Goal: Task Accomplishment & Management: Use online tool/utility

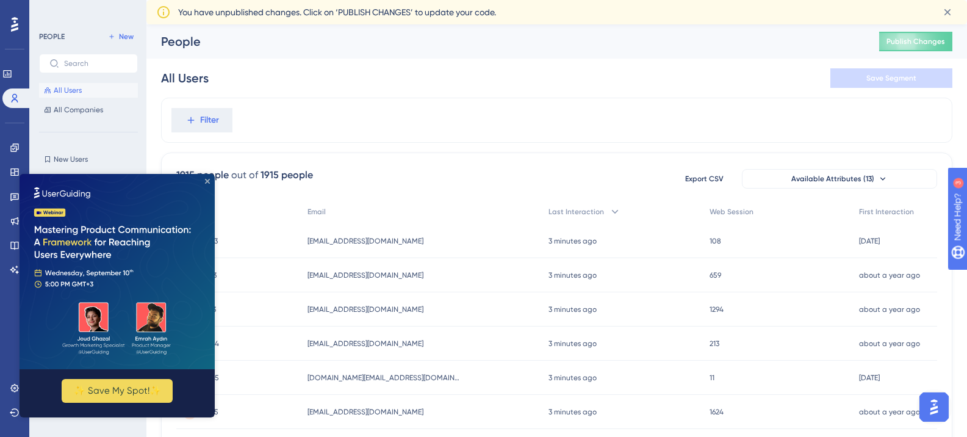
drag, startPoint x: 206, startPoint y: 182, endPoint x: 224, endPoint y: 354, distance: 172.9
click at [206, 182] on icon "Close Preview" at bounding box center [207, 181] width 5 height 5
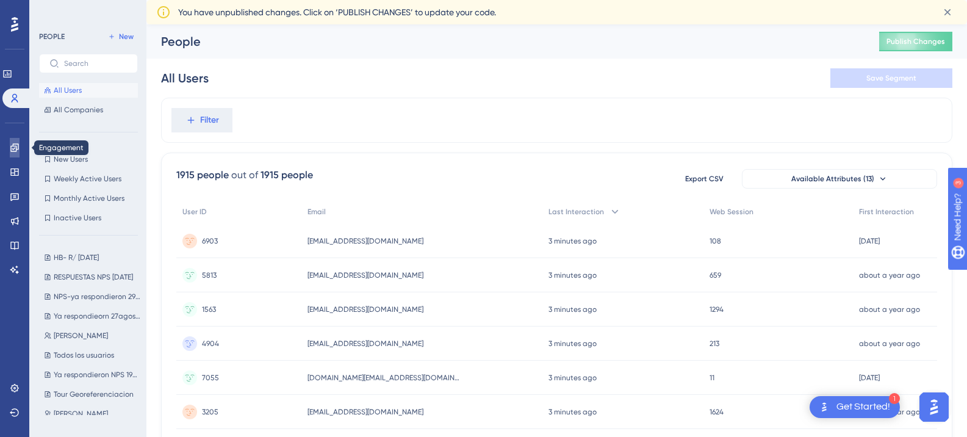
click at [13, 143] on icon at bounding box center [15, 148] width 10 height 10
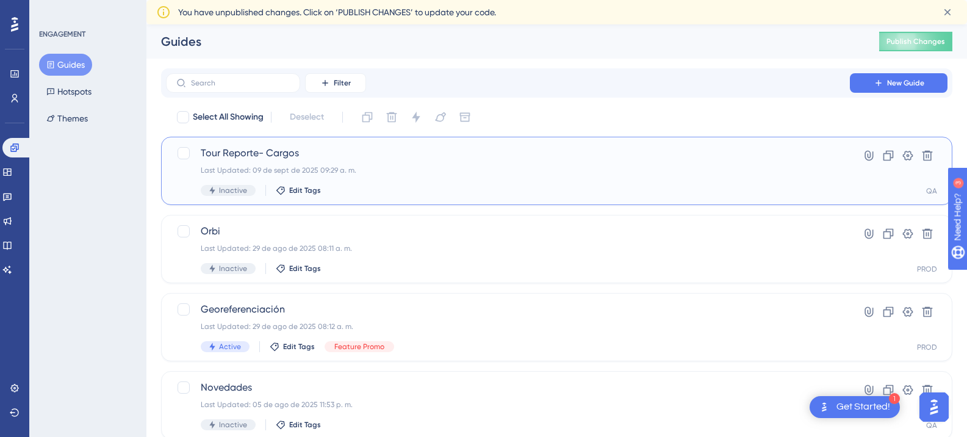
click at [265, 171] on div "Last Updated: 09 de sept de 2025 09:29 a. m." at bounding box center [508, 170] width 614 height 10
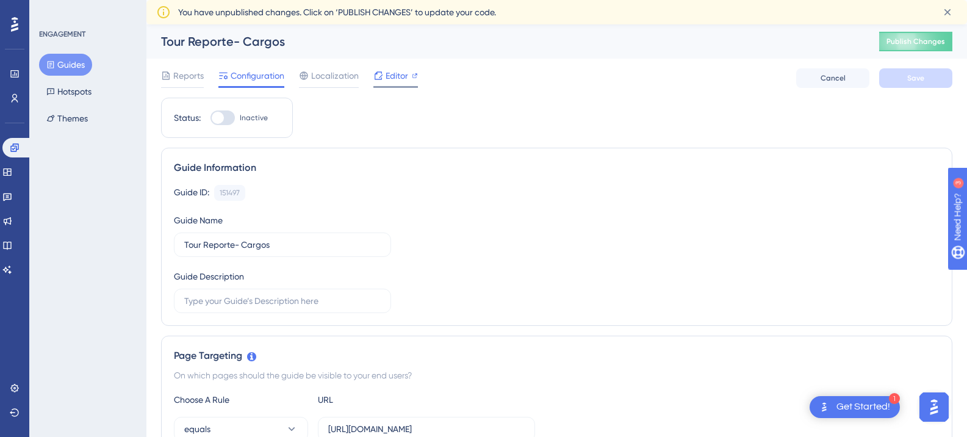
click at [406, 75] on span "Editor" at bounding box center [397, 75] width 23 height 15
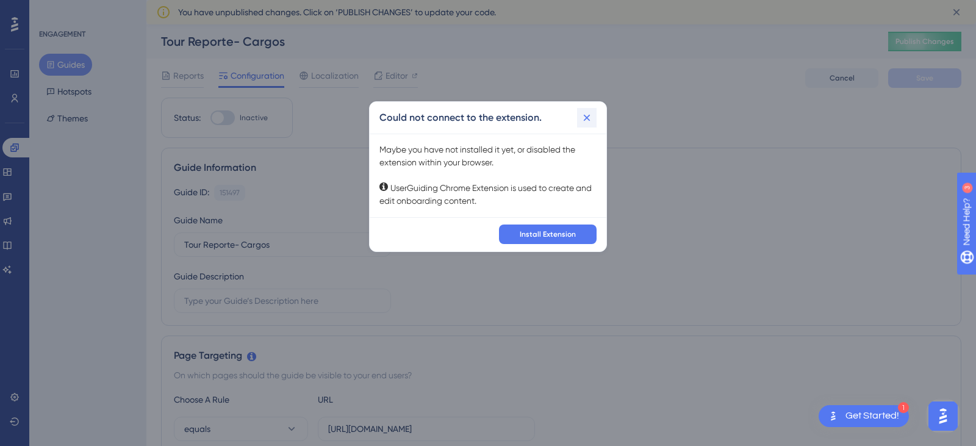
click at [586, 116] on icon at bounding box center [587, 117] width 7 height 7
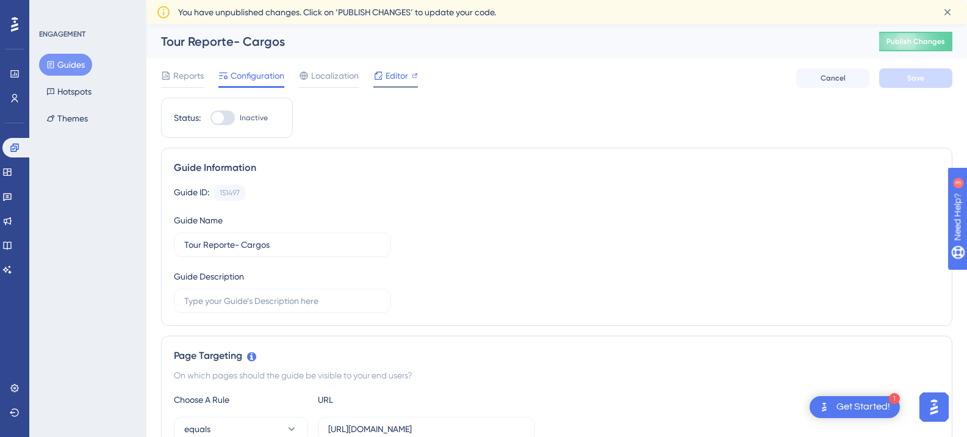
click at [408, 75] on div "Editor" at bounding box center [395, 75] width 45 height 15
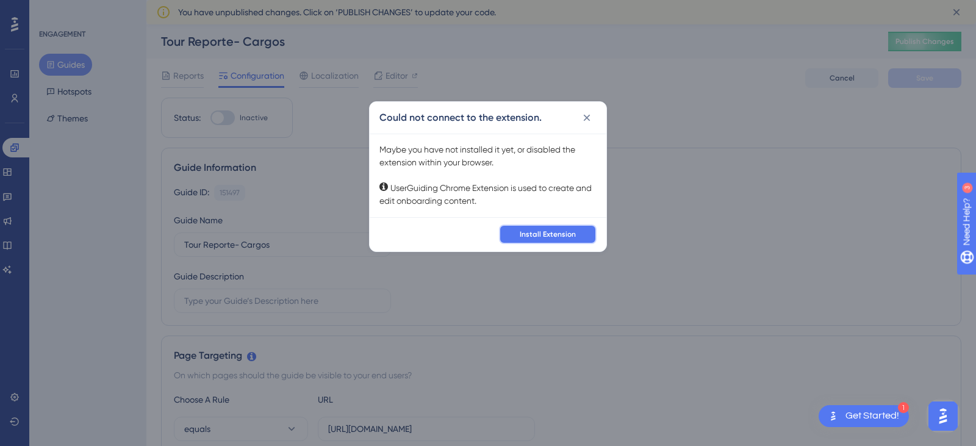
click at [556, 230] on span "Install Extension" at bounding box center [548, 234] width 56 height 10
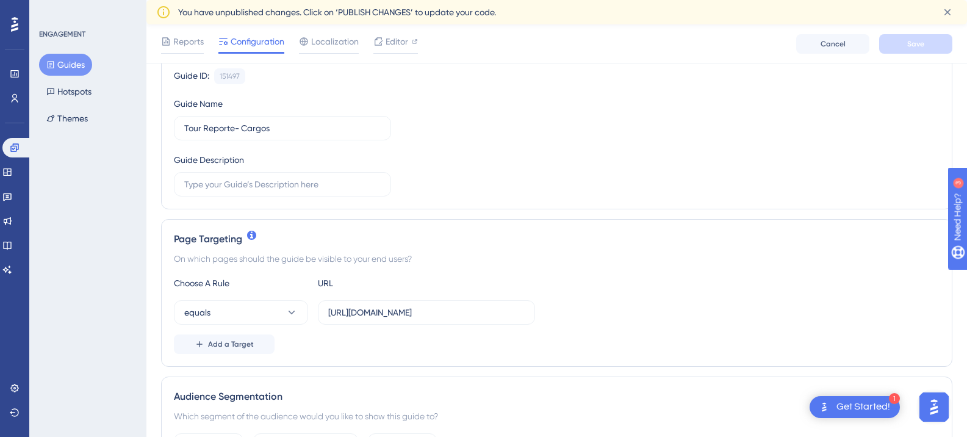
scroll to position [122, 0]
click at [371, 306] on input "[URL][DOMAIN_NAME]" at bounding box center [426, 311] width 196 height 13
click at [449, 313] on input "[URL][DOMAIN_NAME]" at bounding box center [426, 311] width 196 height 13
drag, startPoint x: 453, startPoint y: 310, endPoint x: 638, endPoint y: 312, distance: 185.5
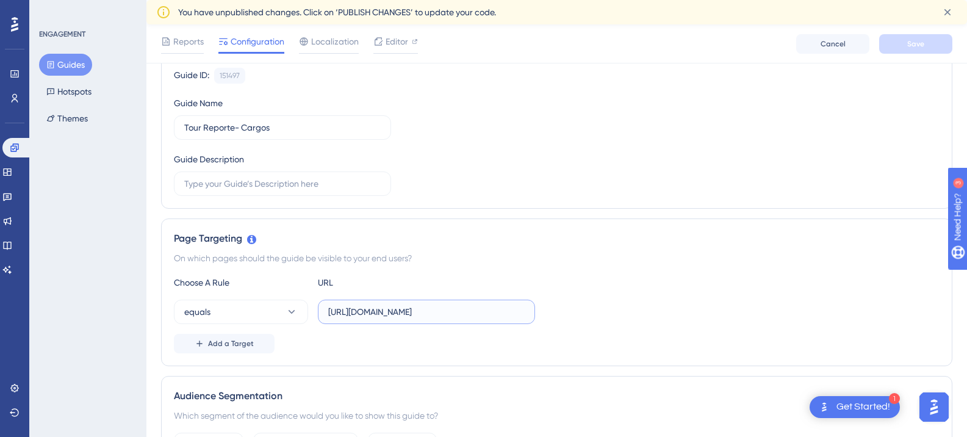
click at [638, 312] on div "equals [URL][DOMAIN_NAME]" at bounding box center [557, 312] width 766 height 24
click at [500, 301] on label "[URL][DOMAIN_NAME]" at bounding box center [426, 312] width 217 height 24
click at [500, 305] on input "[URL][DOMAIN_NAME]" at bounding box center [426, 311] width 196 height 13
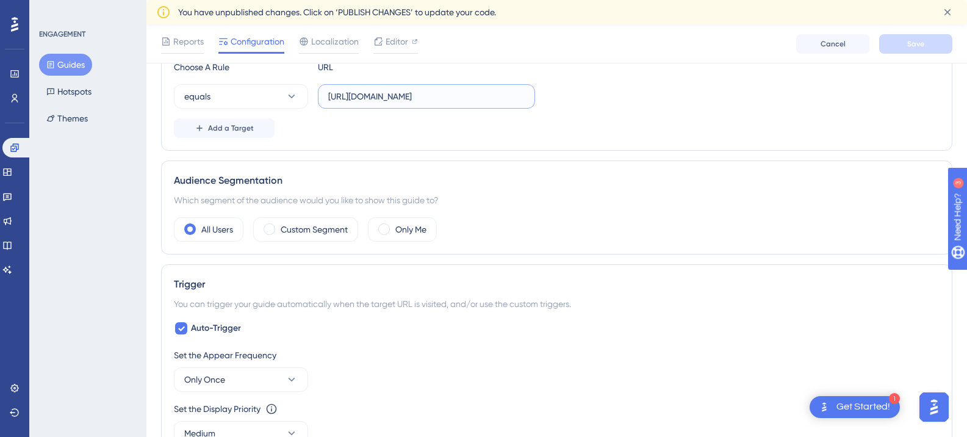
scroll to position [183, 0]
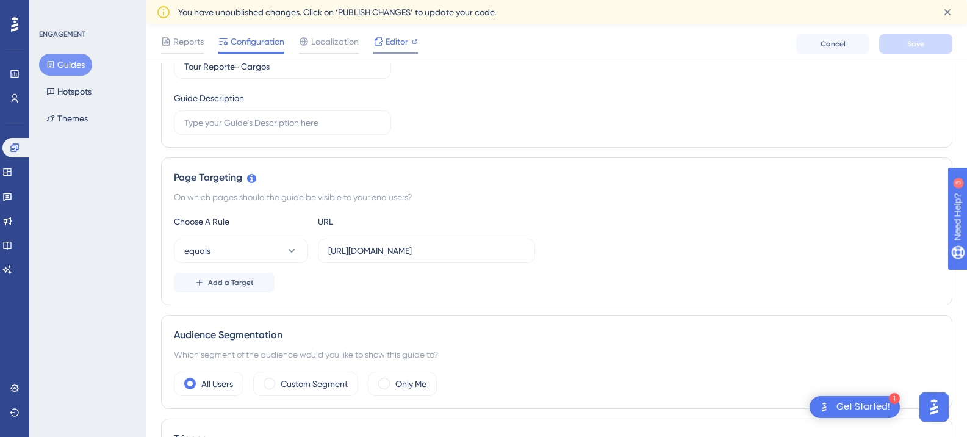
click at [402, 46] on span "Editor" at bounding box center [397, 41] width 23 height 15
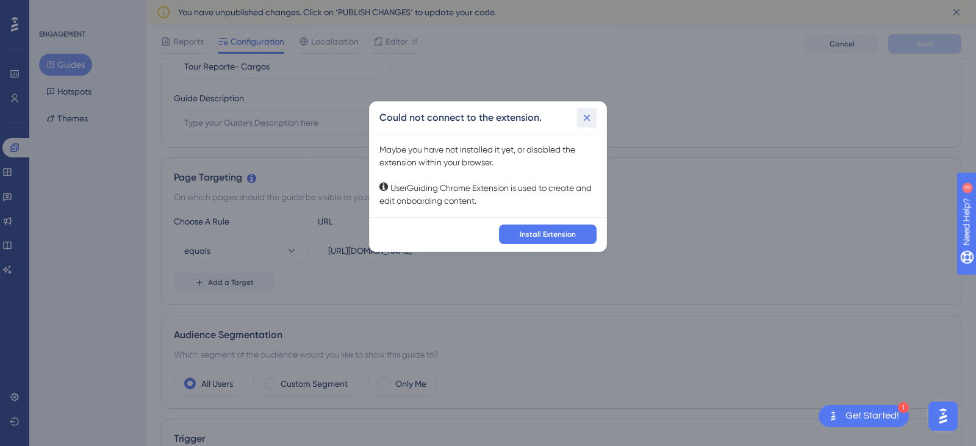
click at [589, 112] on icon at bounding box center [587, 118] width 12 height 12
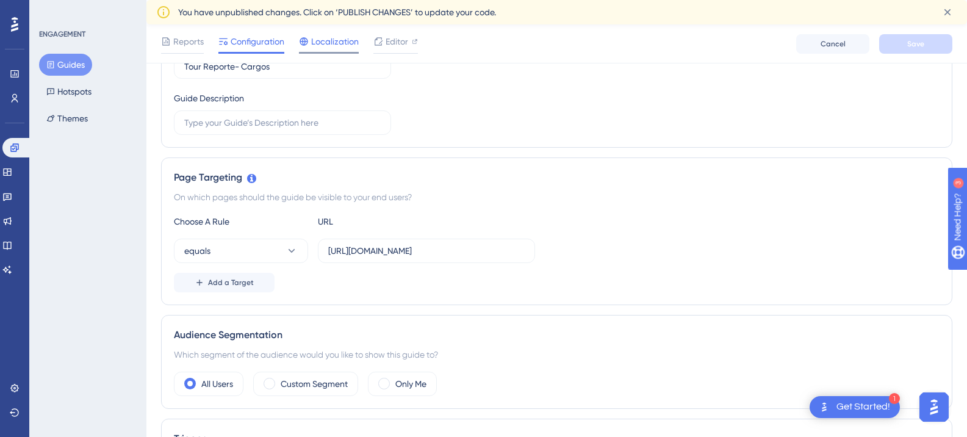
click at [339, 43] on span "Localization" at bounding box center [335, 41] width 48 height 15
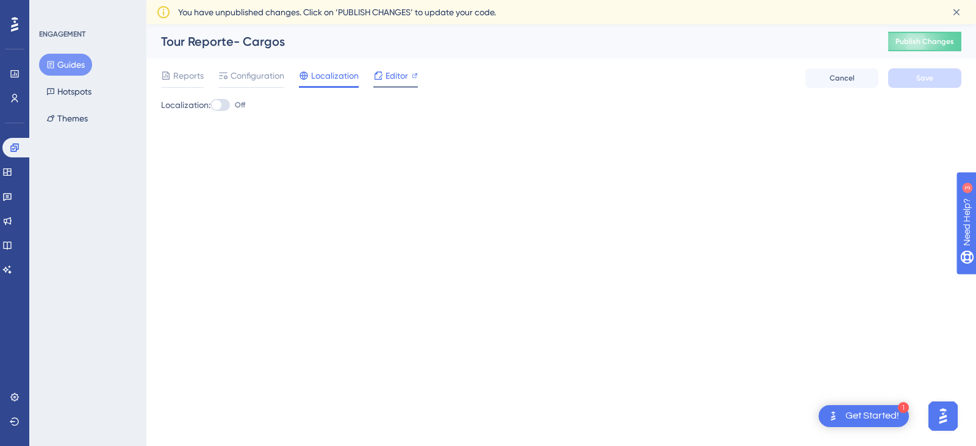
click at [412, 73] on icon at bounding box center [415, 76] width 6 height 6
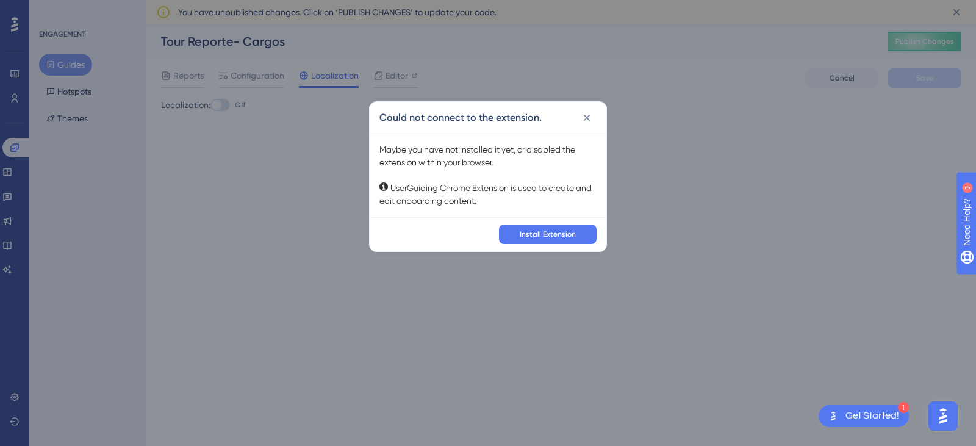
click at [597, 113] on div "Could not connect to the extension." at bounding box center [488, 118] width 237 height 32
click at [587, 117] on icon at bounding box center [587, 117] width 7 height 7
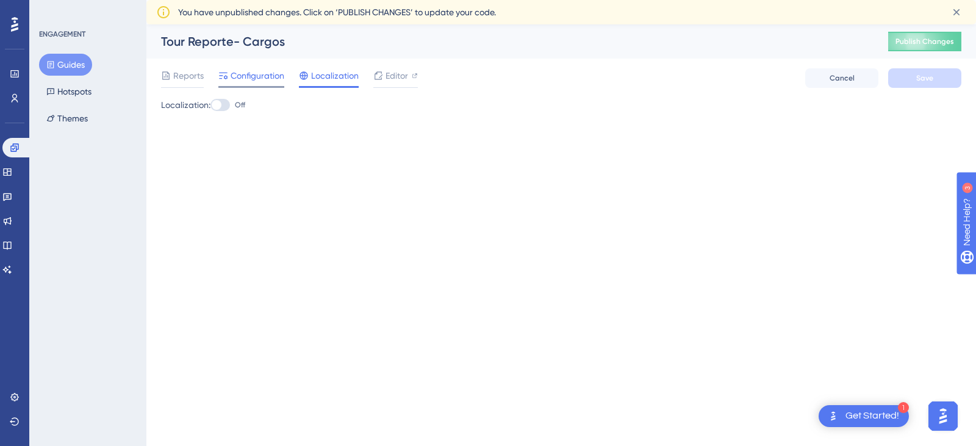
click at [273, 76] on span "Configuration" at bounding box center [258, 75] width 54 height 15
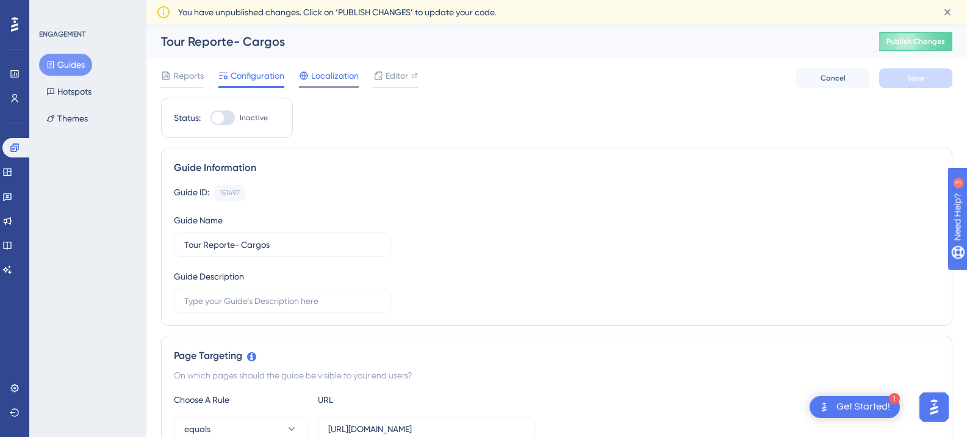
drag, startPoint x: 335, startPoint y: 79, endPoint x: 343, endPoint y: 79, distance: 7.9
click at [335, 79] on span "Localization" at bounding box center [335, 75] width 48 height 15
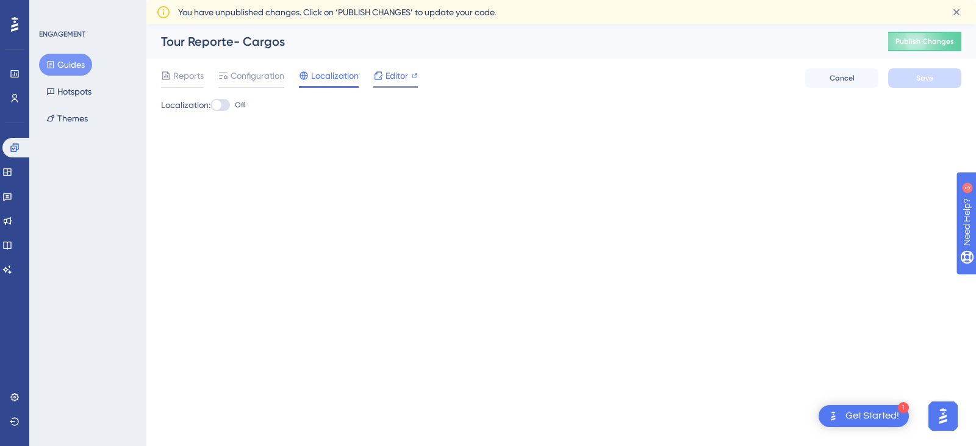
click at [384, 79] on div "Editor" at bounding box center [395, 75] width 45 height 15
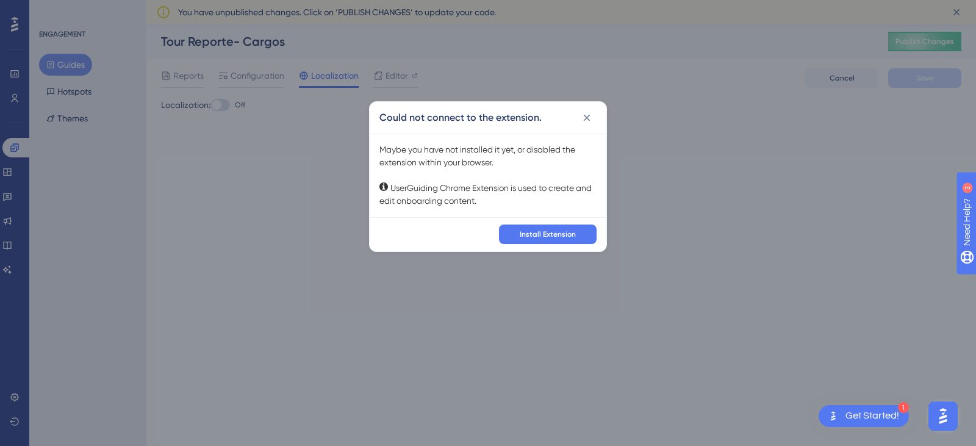
click at [333, 126] on div "Could not connect to the extension. Maybe you have not installed it yet, or dis…" at bounding box center [488, 223] width 976 height 446
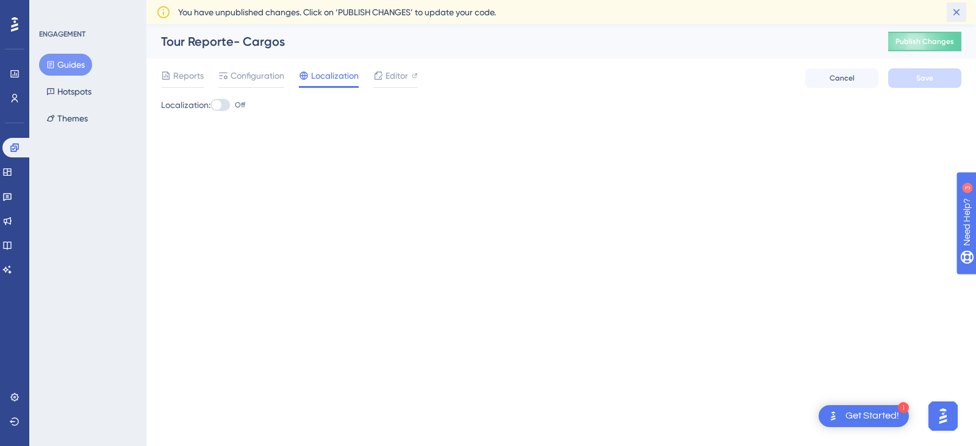
click at [950, 10] on icon at bounding box center [956, 12] width 12 height 12
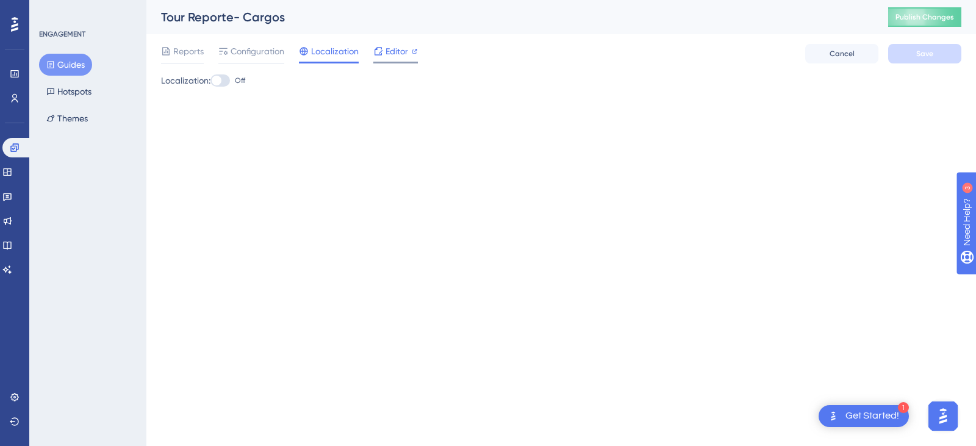
click at [379, 45] on div at bounding box center [378, 51] width 10 height 15
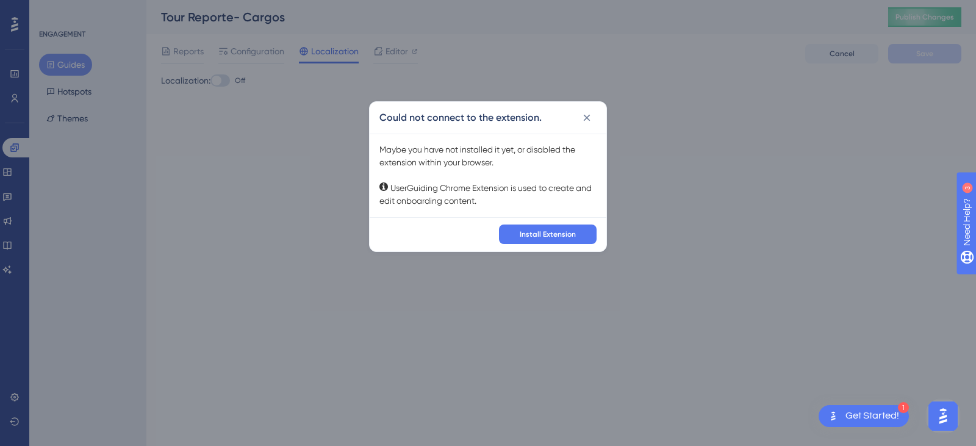
drag, startPoint x: 449, startPoint y: 160, endPoint x: 733, endPoint y: 100, distance: 290.5
click at [453, 160] on div "Maybe you have not installed it yet, or disabled the extension within your brow…" at bounding box center [487, 175] width 217 height 64
click at [589, 114] on icon at bounding box center [587, 118] width 12 height 12
